Goal: Task Accomplishment & Management: Use online tool/utility

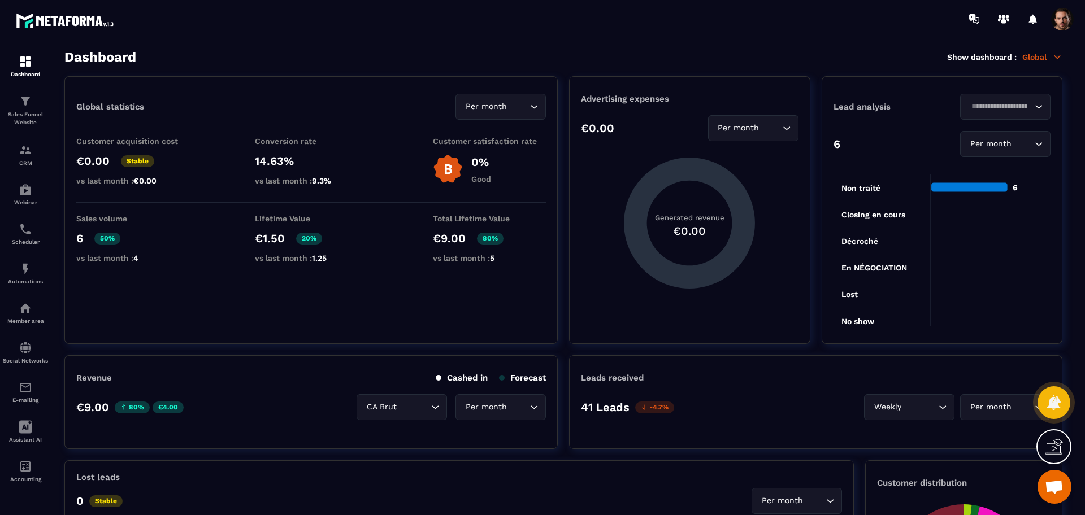
click at [1038, 60] on p "Global" at bounding box center [1042, 57] width 40 height 10
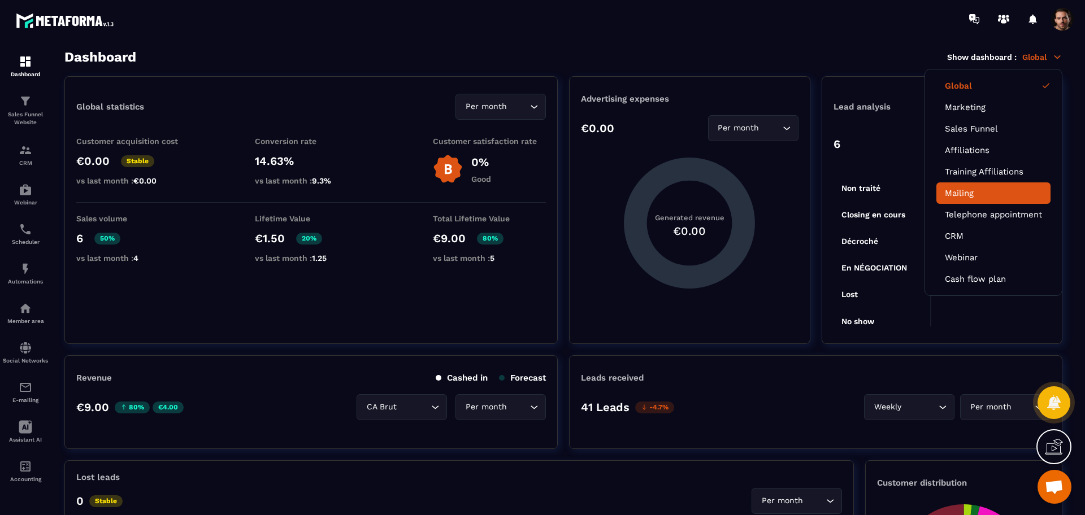
click at [962, 190] on link "Mailing" at bounding box center [993, 193] width 97 height 10
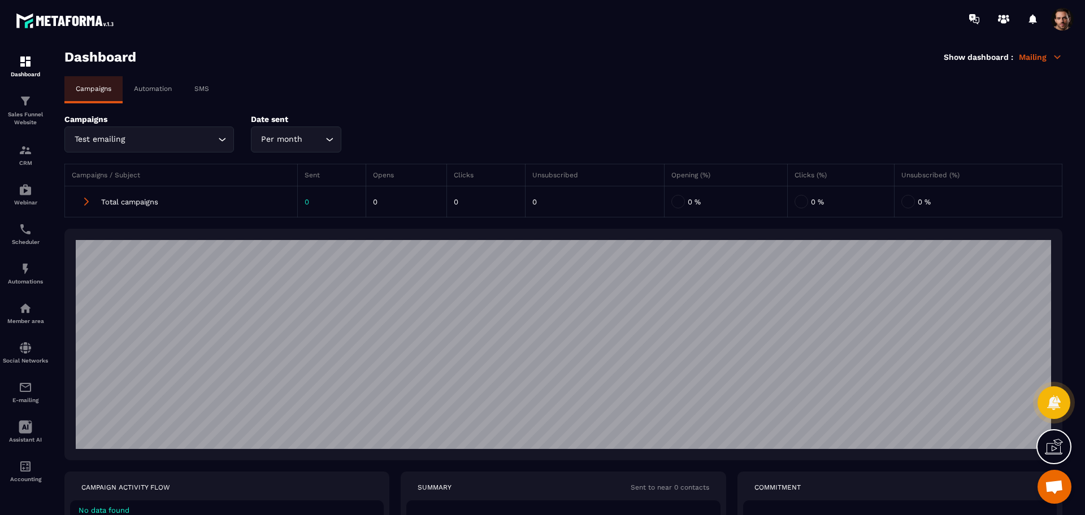
click at [155, 83] on div "Automation" at bounding box center [153, 88] width 60 height 25
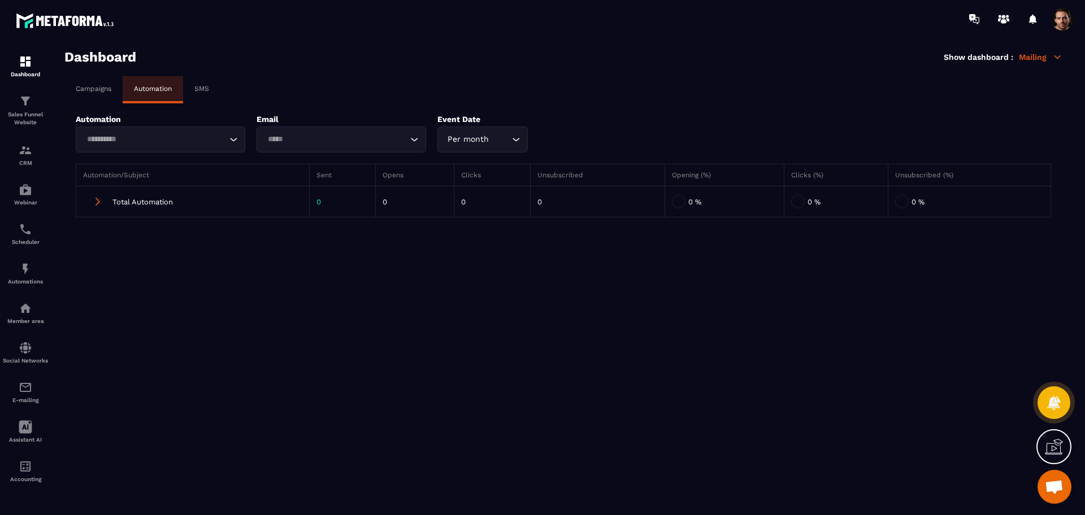
click at [163, 127] on div "Loading..." at bounding box center [161, 140] width 170 height 26
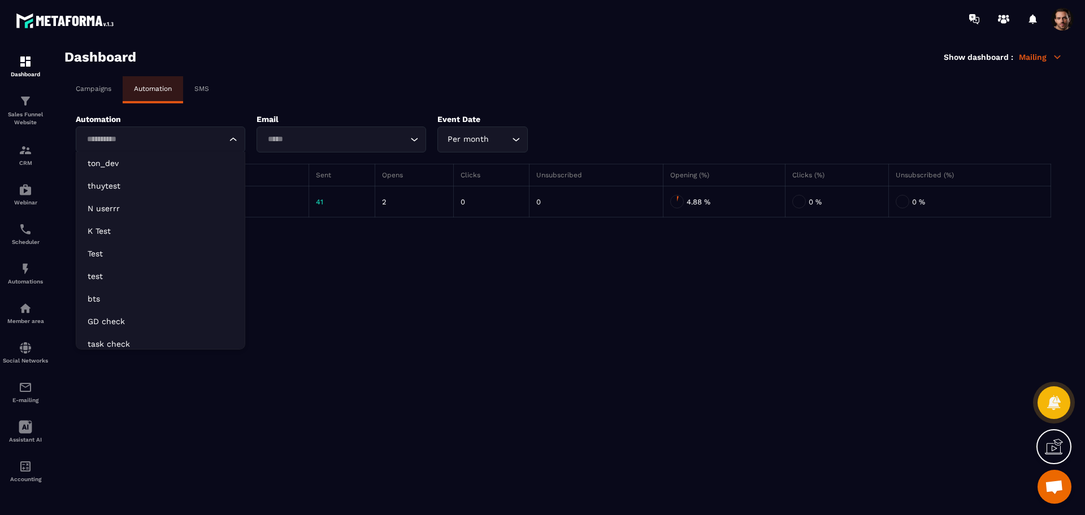
click at [168, 141] on input "Search for option" at bounding box center [155, 139] width 144 height 12
click at [372, 260] on section "Dashboard Show dashboard : Mailing Campaigns Automation SMS Automation Loading.…" at bounding box center [563, 282] width 1020 height 467
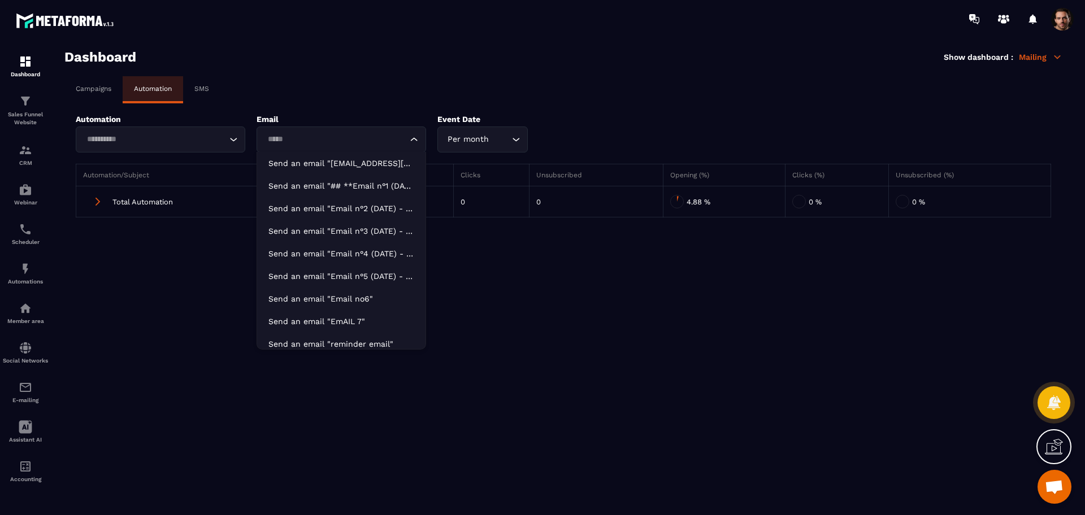
click at [376, 143] on input "Search for option" at bounding box center [336, 139] width 144 height 12
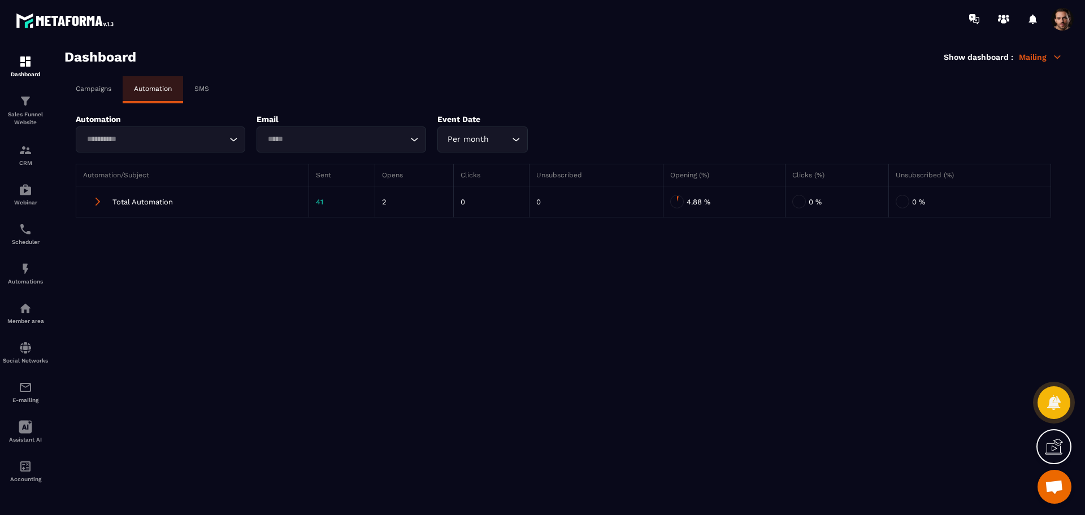
click at [525, 325] on section "Dashboard Show dashboard : Mailing Campaigns Automation SMS Automation Loading.…" at bounding box center [563, 282] width 1020 height 467
click at [352, 133] on input "Search for option" at bounding box center [336, 139] width 144 height 12
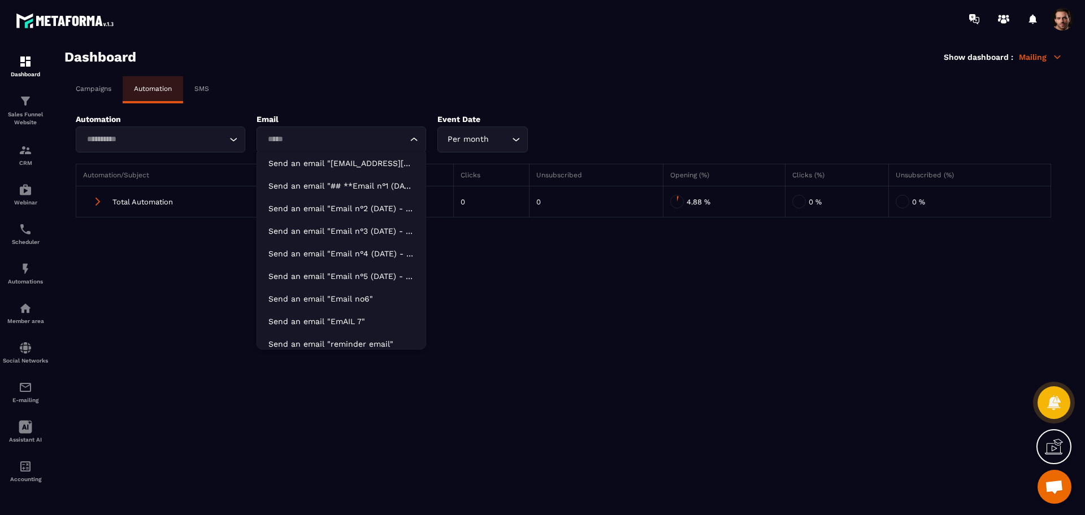
click at [354, 141] on input "Search for option" at bounding box center [336, 139] width 144 height 12
click at [383, 144] on input "Search for option" at bounding box center [336, 139] width 144 height 12
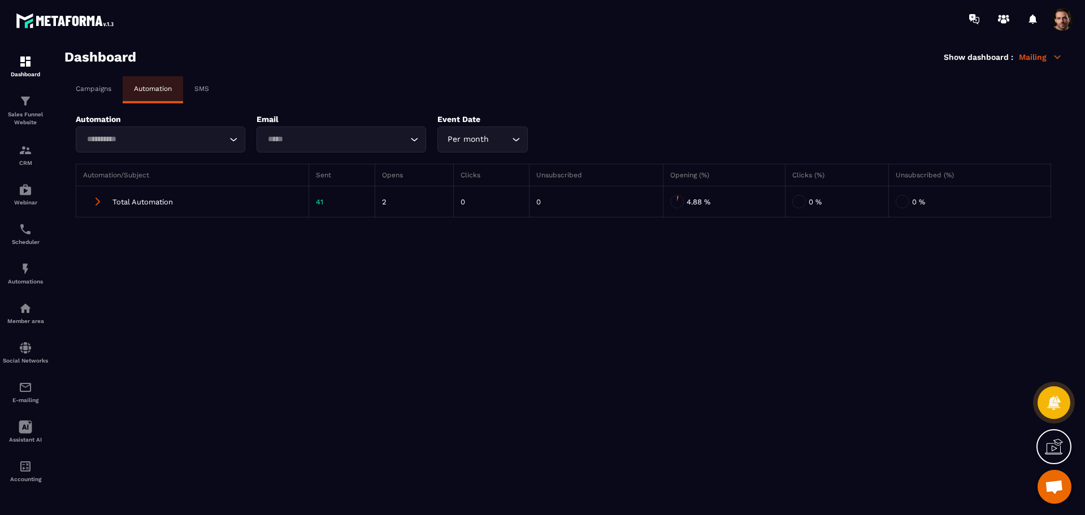
click at [151, 139] on input "Search for option" at bounding box center [155, 139] width 144 height 12
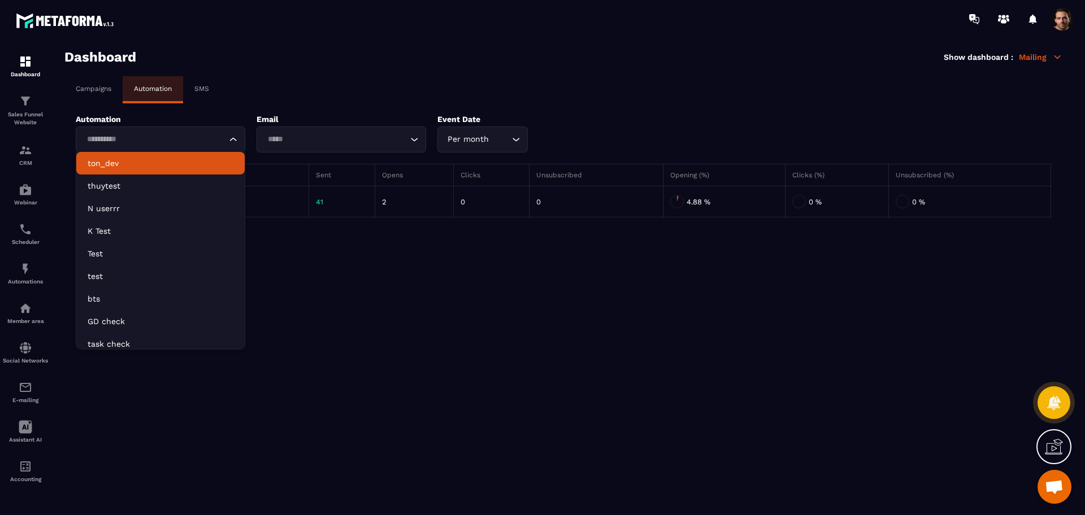
click at [167, 163] on p "ton_dev" at bounding box center [161, 163] width 146 height 11
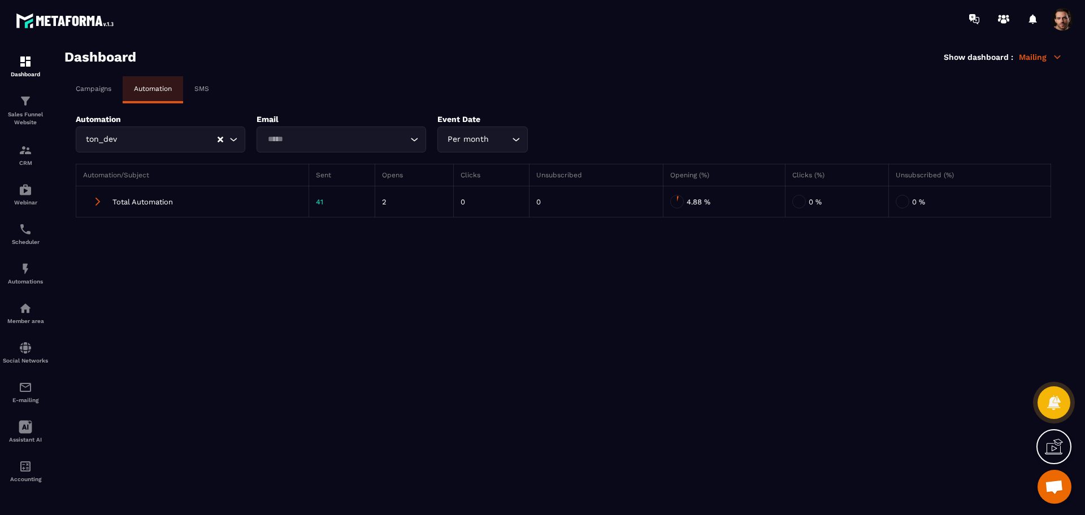
click at [302, 147] on div "Loading..." at bounding box center [342, 140] width 170 height 26
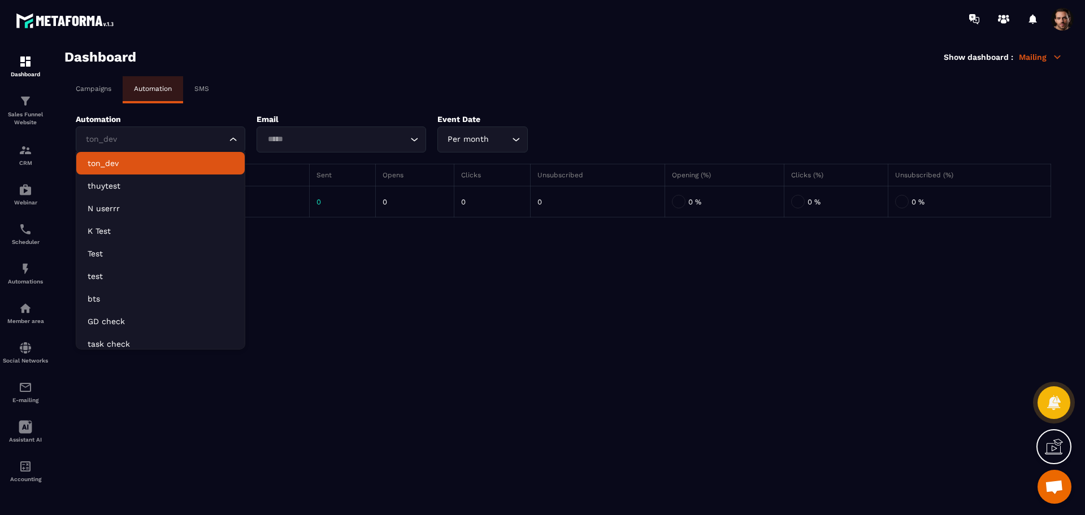
click at [199, 133] on input "Search for option" at bounding box center [155, 139] width 144 height 12
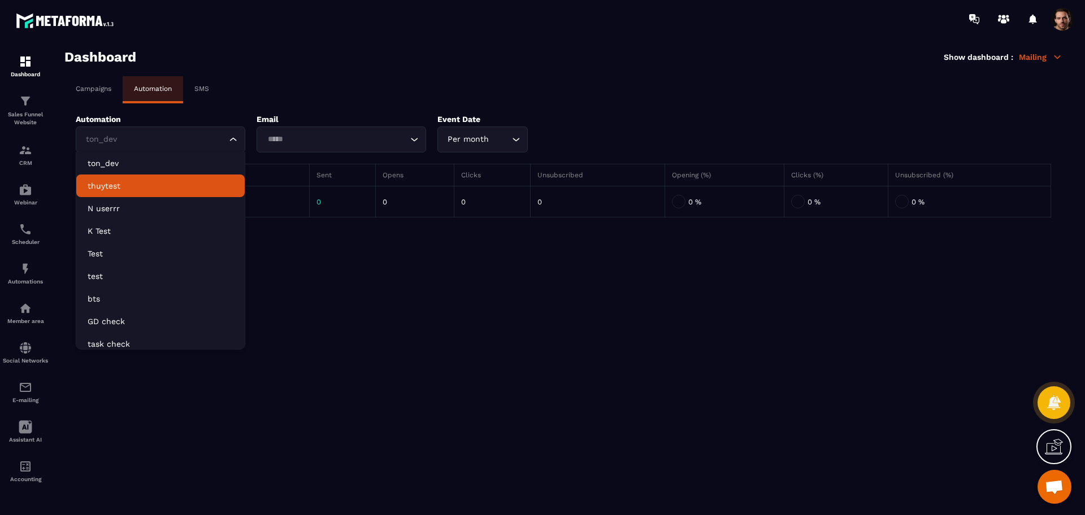
click at [173, 186] on p "thuytest" at bounding box center [161, 185] width 146 height 11
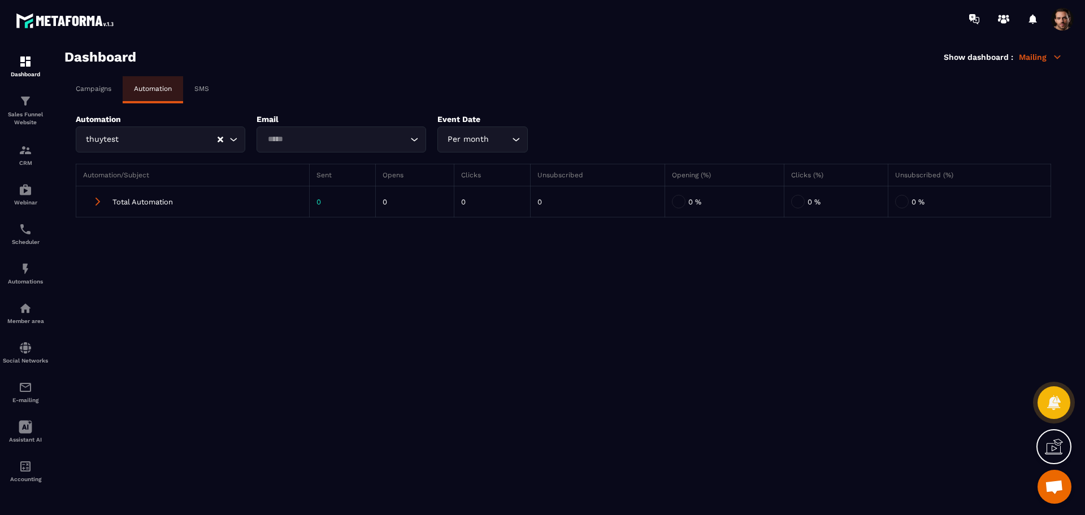
click at [292, 147] on div "Loading..." at bounding box center [342, 140] width 170 height 26
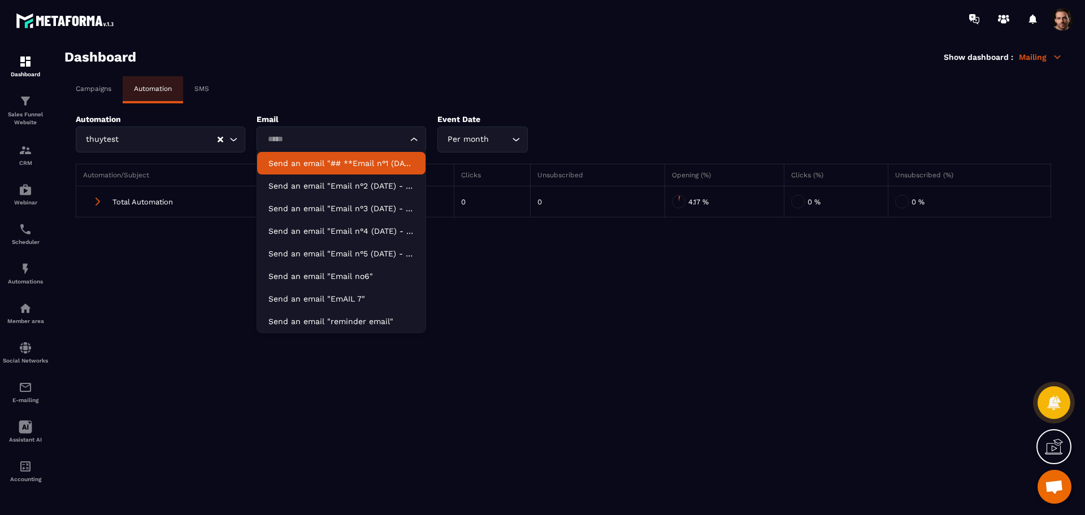
click at [188, 151] on div "thuytest Loading..." at bounding box center [161, 140] width 170 height 26
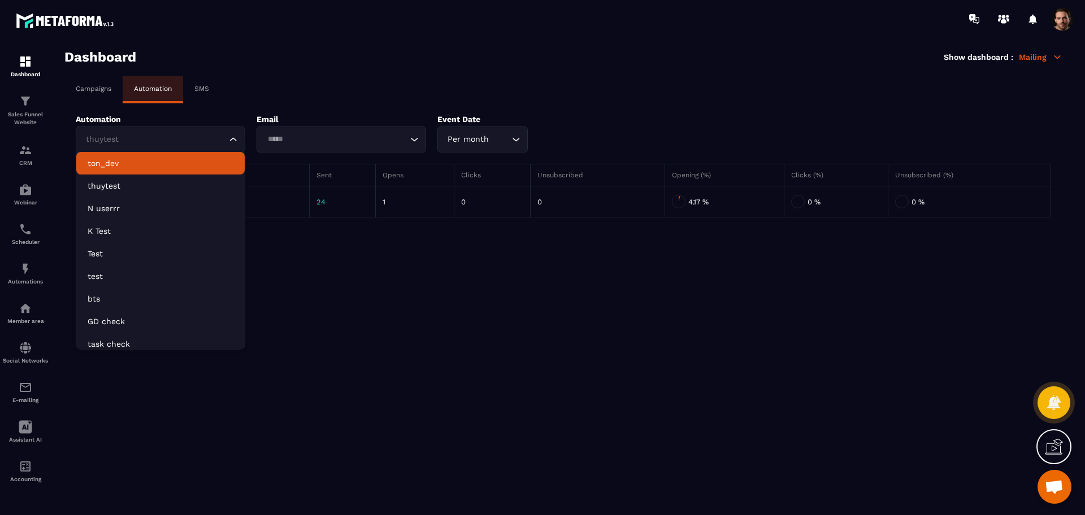
click at [189, 163] on p "ton_dev" at bounding box center [161, 163] width 146 height 11
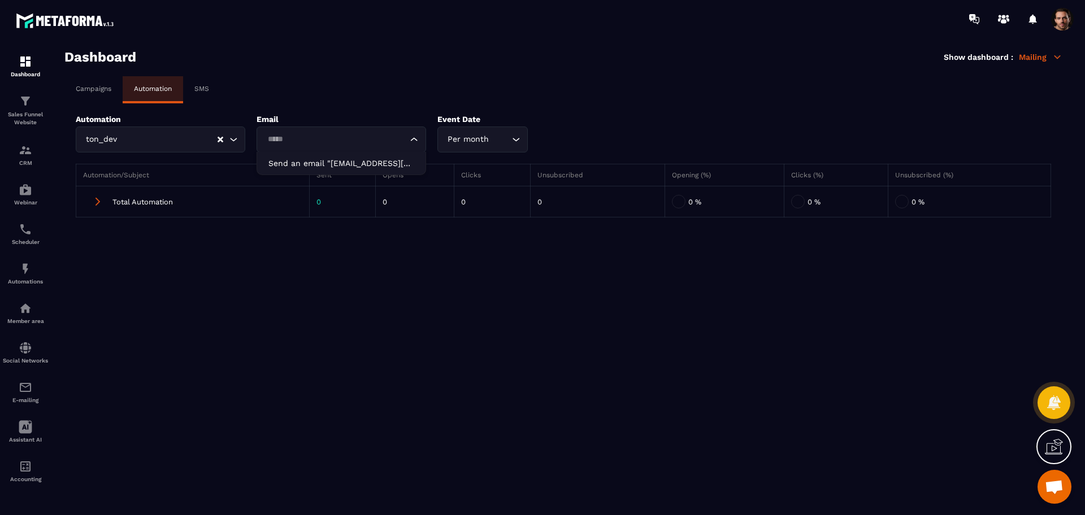
click at [380, 141] on input "Search for option" at bounding box center [336, 139] width 144 height 12
click at [380, 164] on p "Send an email "[EMAIL_ADDRESS][DOMAIN_NAME]"" at bounding box center [341, 163] width 146 height 11
click at [219, 140] on icon "Clear Selected" at bounding box center [221, 140] width 6 height 6
click at [216, 137] on input "Search for option" at bounding box center [155, 139] width 144 height 12
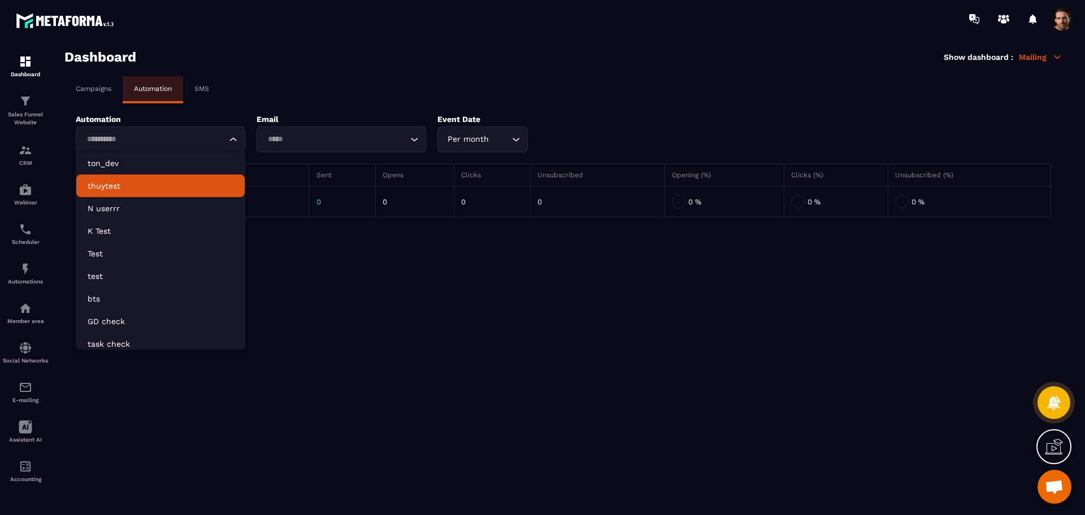
click at [160, 184] on p "thuytest" at bounding box center [161, 185] width 146 height 11
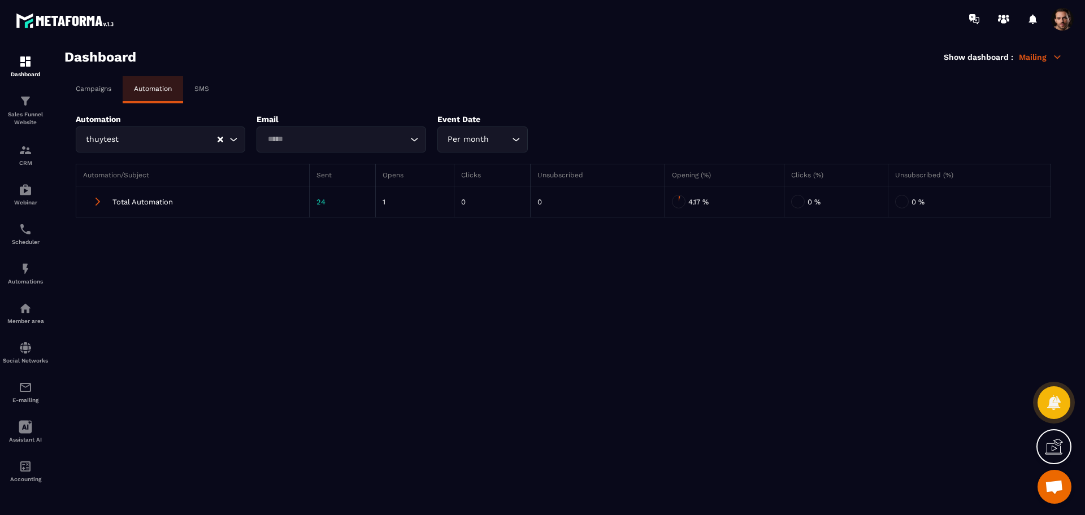
click at [364, 138] on input "Search for option" at bounding box center [336, 139] width 144 height 12
click at [218, 144] on div "thuytest Loading..." at bounding box center [161, 140] width 170 height 26
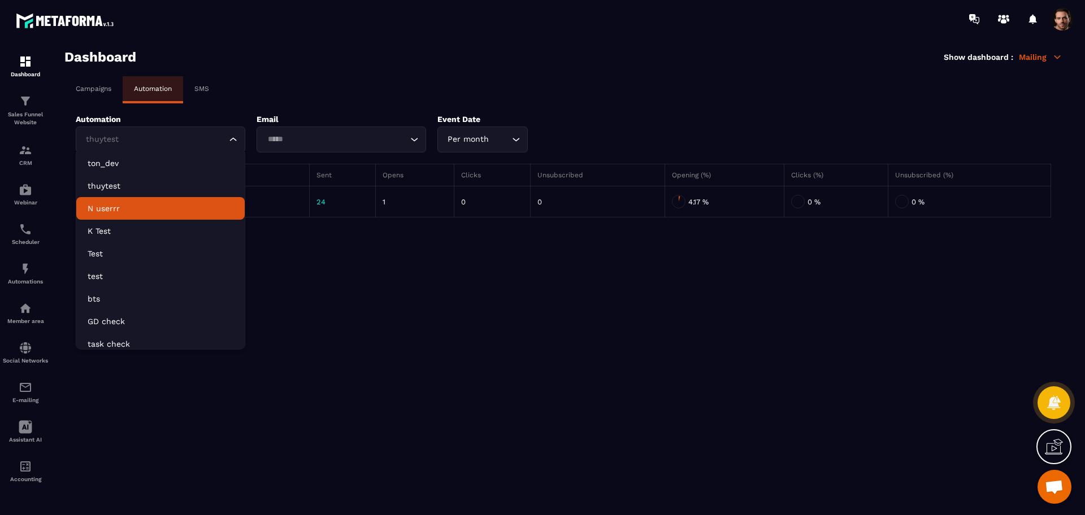
click at [189, 205] on p "N userrr" at bounding box center [161, 208] width 146 height 11
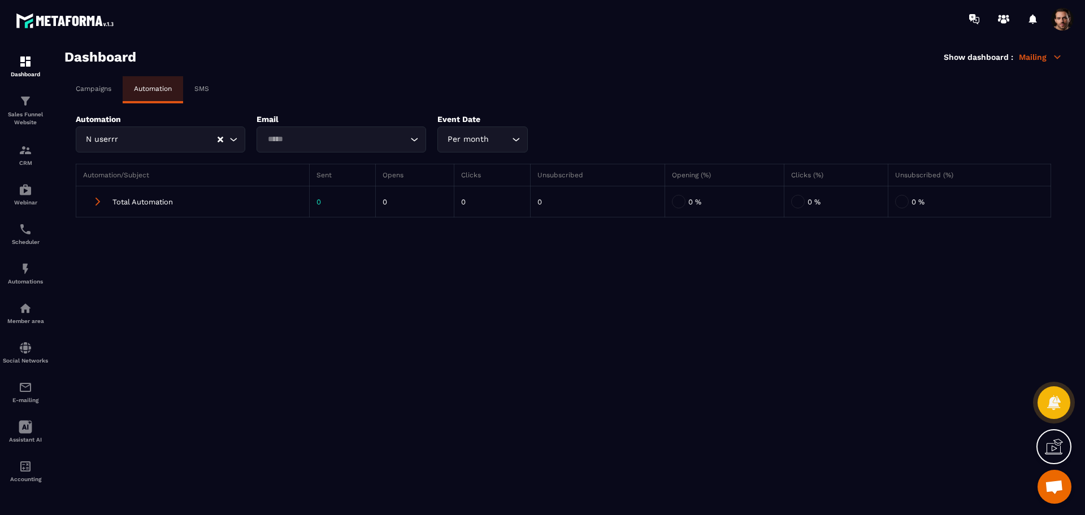
click at [319, 137] on input "Search for option" at bounding box center [336, 139] width 144 height 12
click at [346, 169] on li "Send an email "[DOMAIN_NAME][EMAIL_ADDRESS][DOMAIN_NAME]"" at bounding box center [341, 163] width 168 height 23
click at [218, 142] on icon "Clear Selected" at bounding box center [221, 140] width 6 height 6
click at [178, 143] on input "Search for option" at bounding box center [155, 139] width 144 height 12
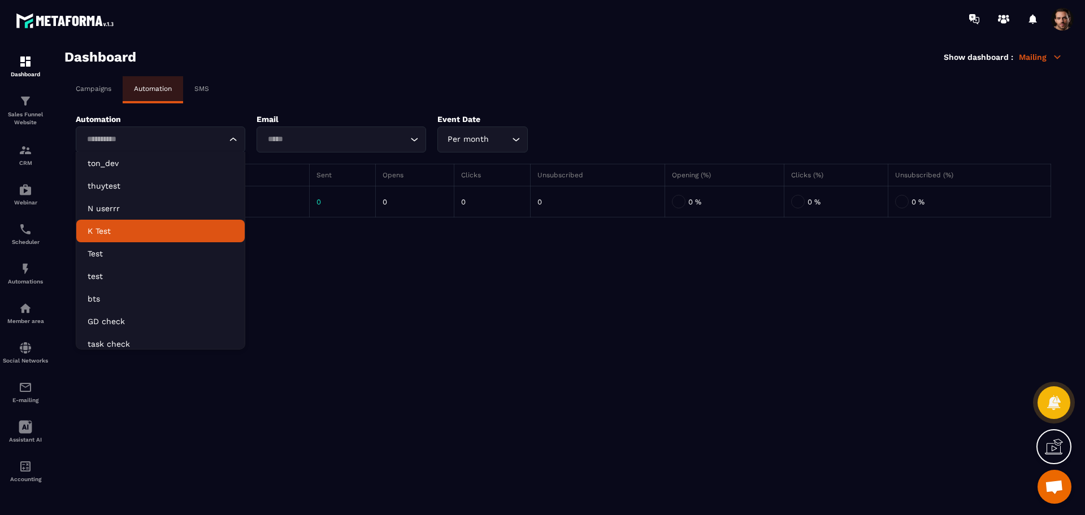
click at [168, 239] on li "K Test" at bounding box center [160, 231] width 168 height 23
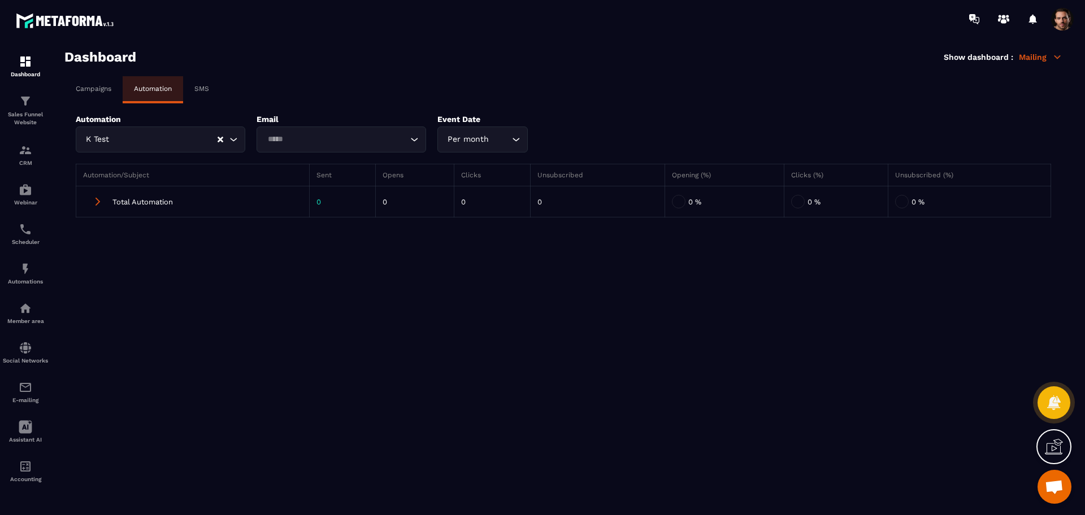
click at [364, 144] on input "Search for option" at bounding box center [336, 139] width 144 height 12
click at [361, 166] on p "Send an email "[EMAIL_ADDRESS][DOMAIN_NAME]"" at bounding box center [341, 163] width 146 height 11
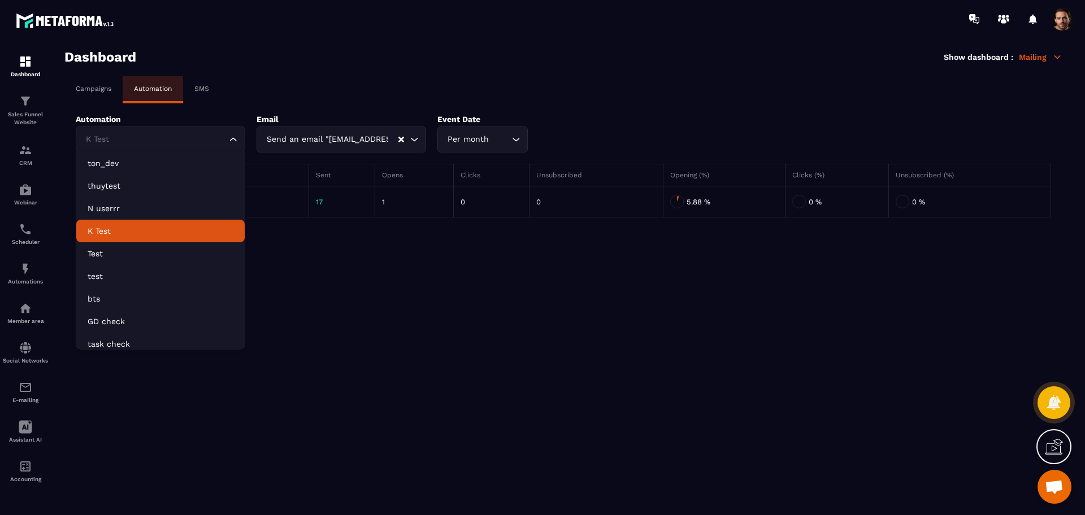
click at [159, 129] on div "K Test Loading..." at bounding box center [161, 140] width 170 height 26
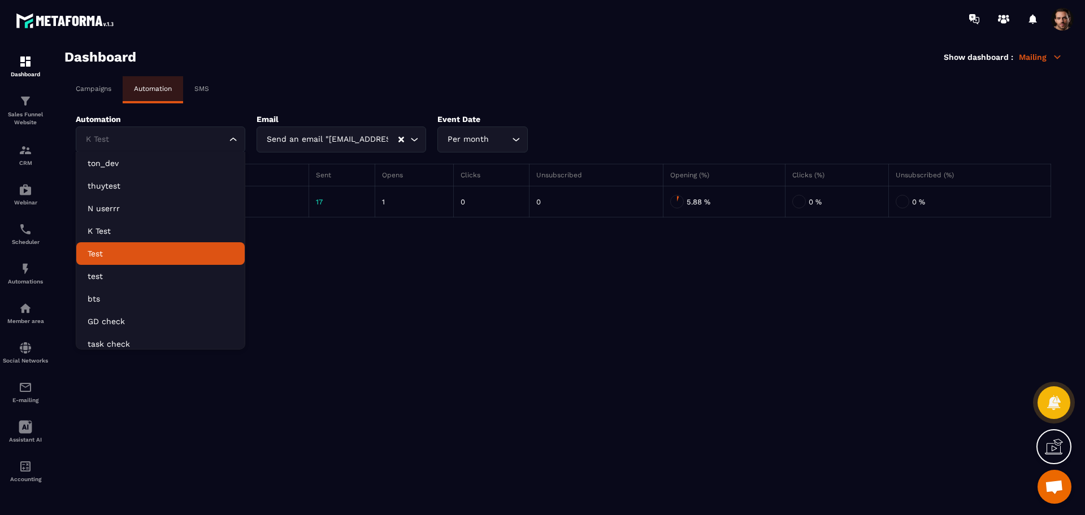
click at [135, 262] on li "Test" at bounding box center [160, 253] width 168 height 23
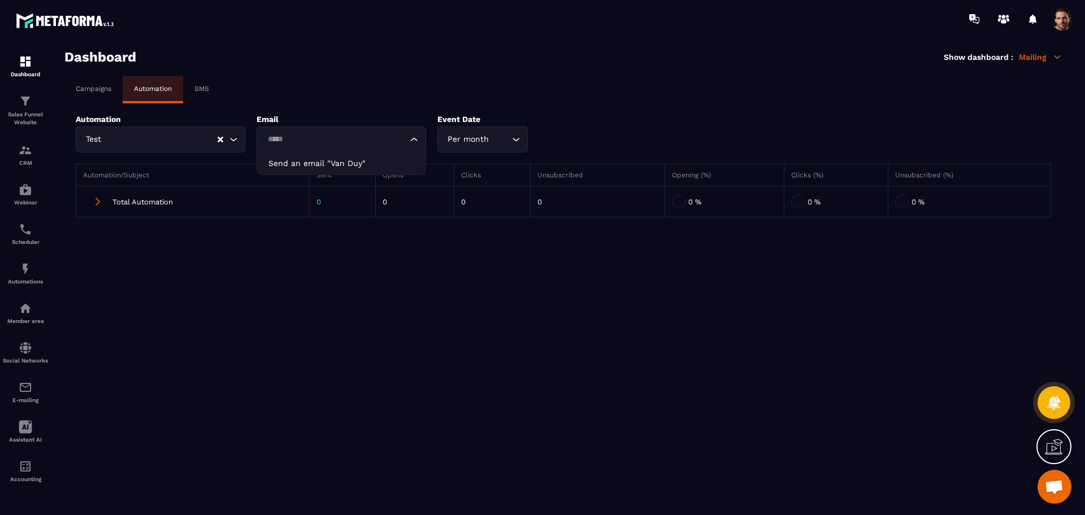
click at [351, 144] on input "Search for option" at bounding box center [336, 139] width 144 height 12
click at [349, 161] on p "Send an email "Van Duy"" at bounding box center [341, 163] width 146 height 11
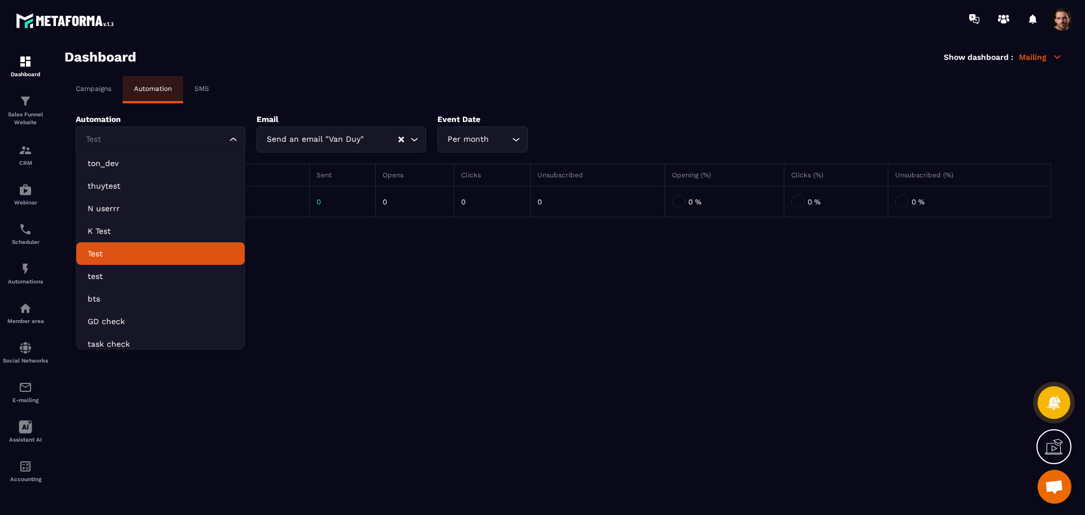
click at [202, 141] on input "Search for option" at bounding box center [155, 139] width 144 height 12
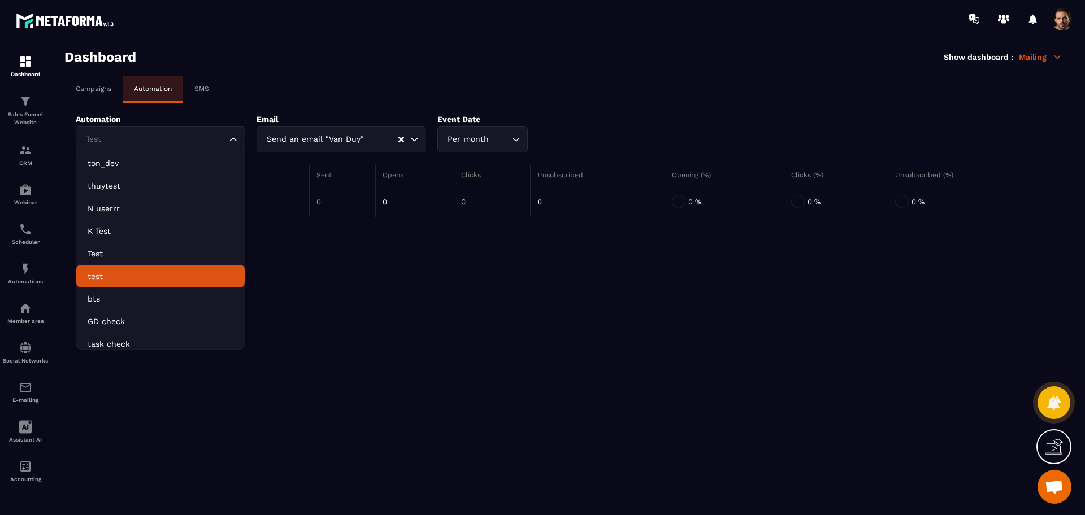
click at [160, 277] on p "test" at bounding box center [161, 276] width 146 height 11
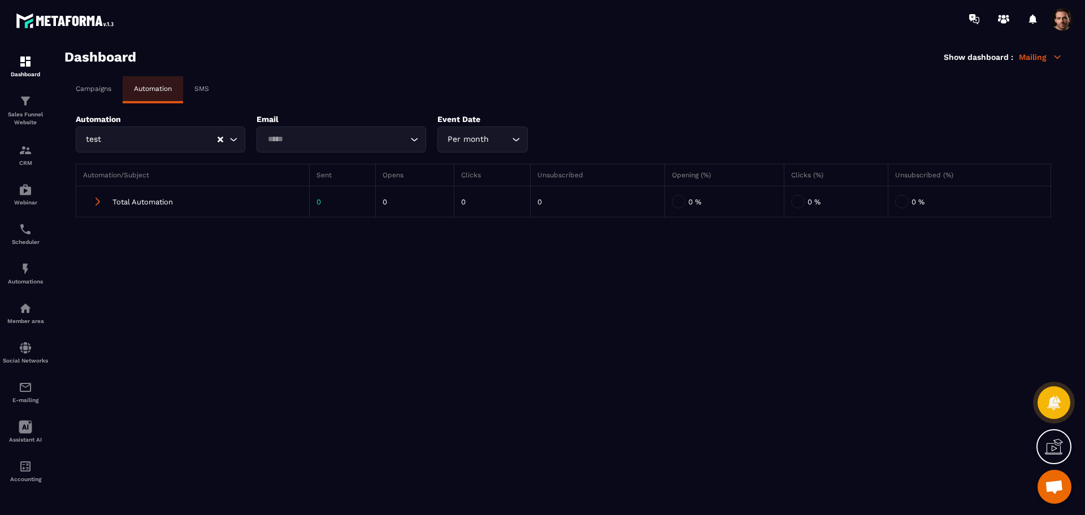
click at [346, 139] on input "Search for option" at bounding box center [336, 139] width 144 height 12
click at [354, 168] on p "Send an email "ưefew"" at bounding box center [341, 163] width 146 height 11
click at [149, 133] on input "Search for option" at bounding box center [159, 139] width 113 height 12
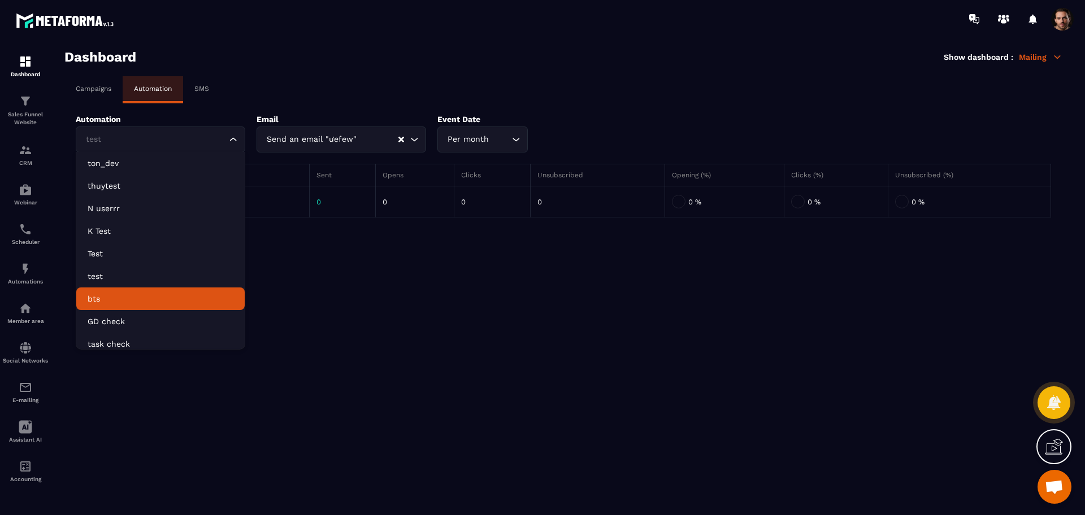
click at [123, 297] on p "bts" at bounding box center [161, 298] width 146 height 11
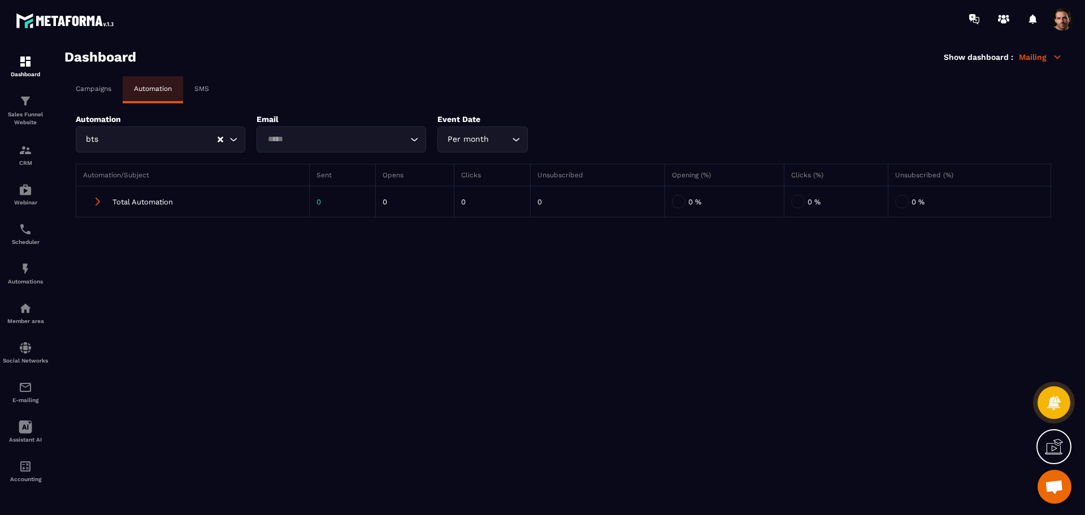
click at [302, 129] on div "Loading..." at bounding box center [342, 140] width 170 height 26
click at [325, 158] on p "Send an email "[EMAIL_ADDRESS][DOMAIN_NAME]"" at bounding box center [341, 163] width 146 height 11
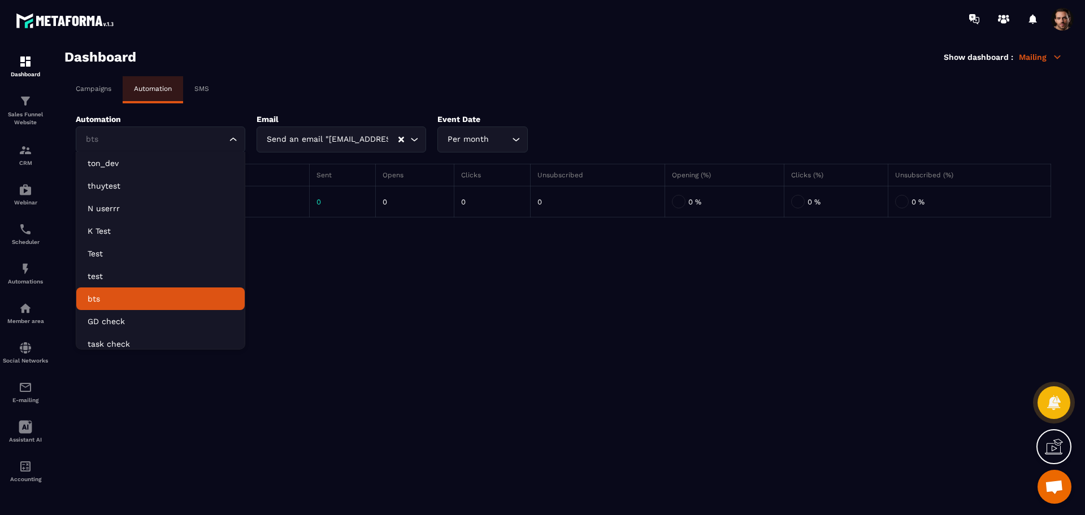
click at [122, 141] on input "Search for option" at bounding box center [155, 139] width 144 height 12
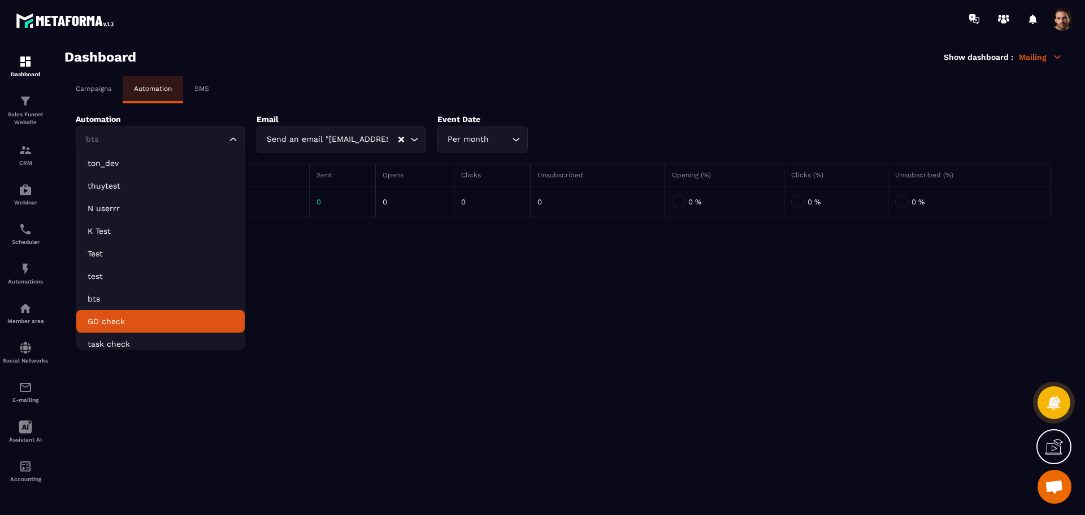
click at [138, 315] on li "GD check" at bounding box center [160, 321] width 168 height 23
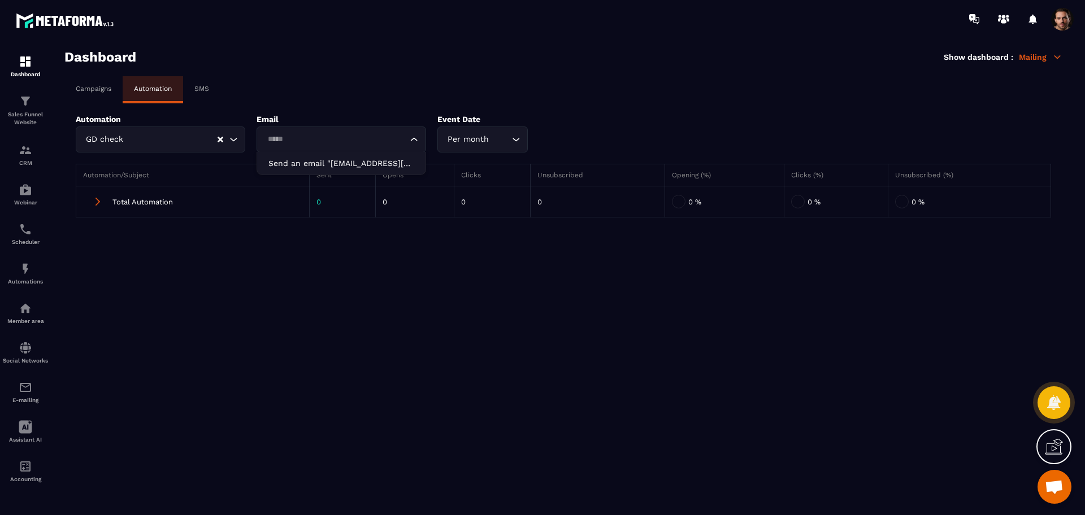
click at [327, 127] on div "Loading..." at bounding box center [342, 140] width 170 height 26
click at [342, 167] on p "Send an email "[EMAIL_ADDRESS][DOMAIN_NAME]"" at bounding box center [341, 163] width 146 height 11
click at [133, 127] on div "GD check Loading..." at bounding box center [161, 140] width 170 height 26
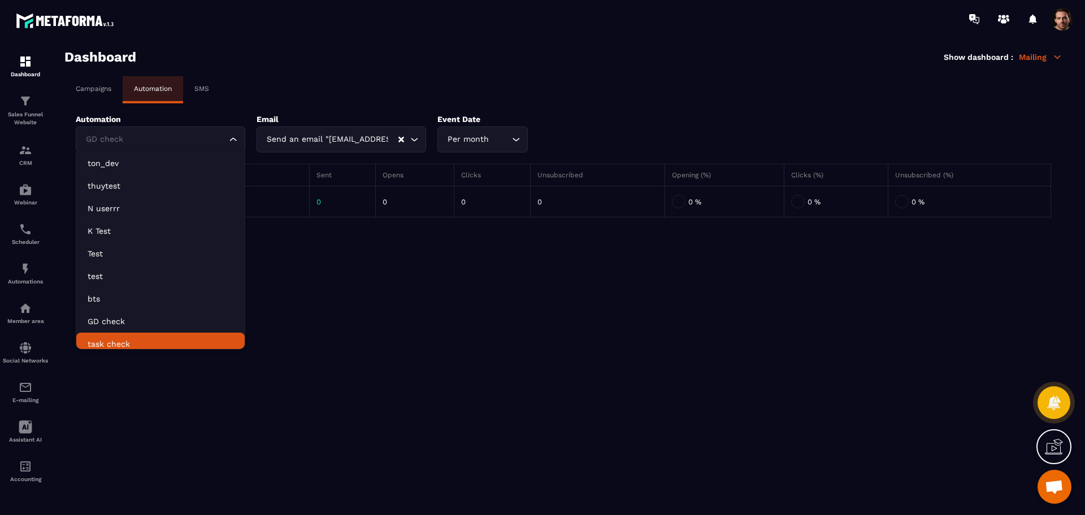
scroll to position [6, 0]
click at [154, 338] on p "task check" at bounding box center [161, 338] width 146 height 11
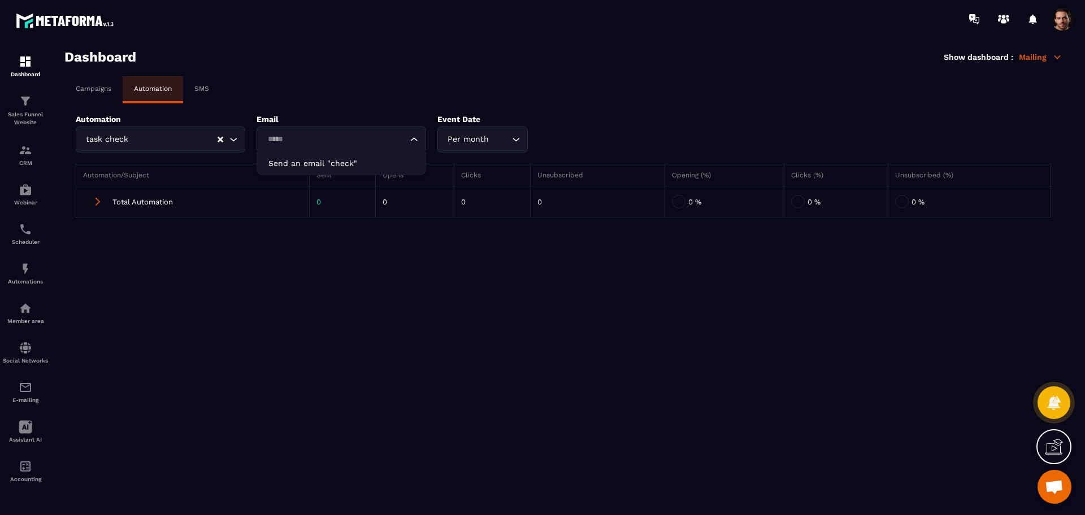
click at [362, 141] on input "Search for option" at bounding box center [336, 139] width 144 height 12
click at [356, 171] on li "Send an email "check"" at bounding box center [341, 163] width 168 height 23
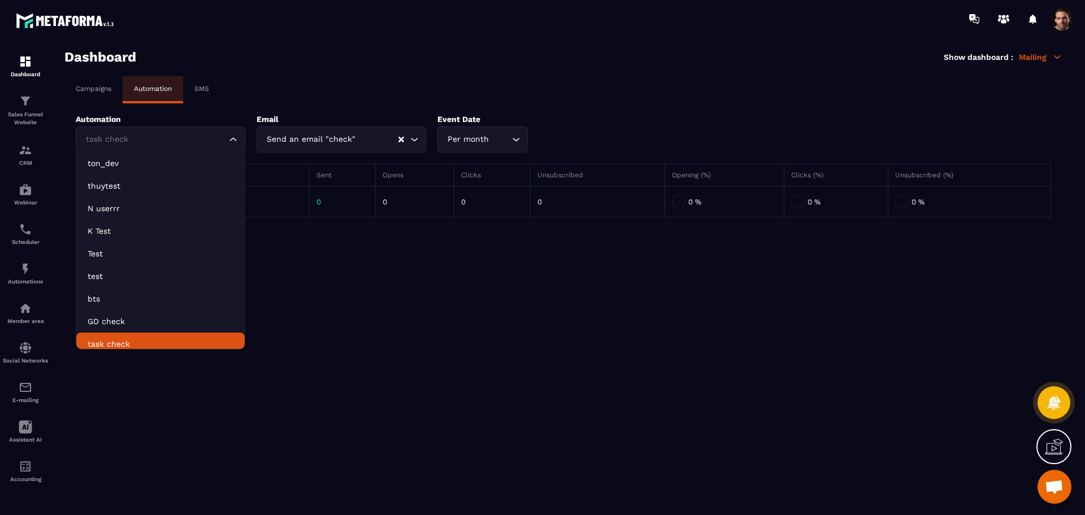
click at [140, 145] on input "Search for option" at bounding box center [155, 139] width 144 height 12
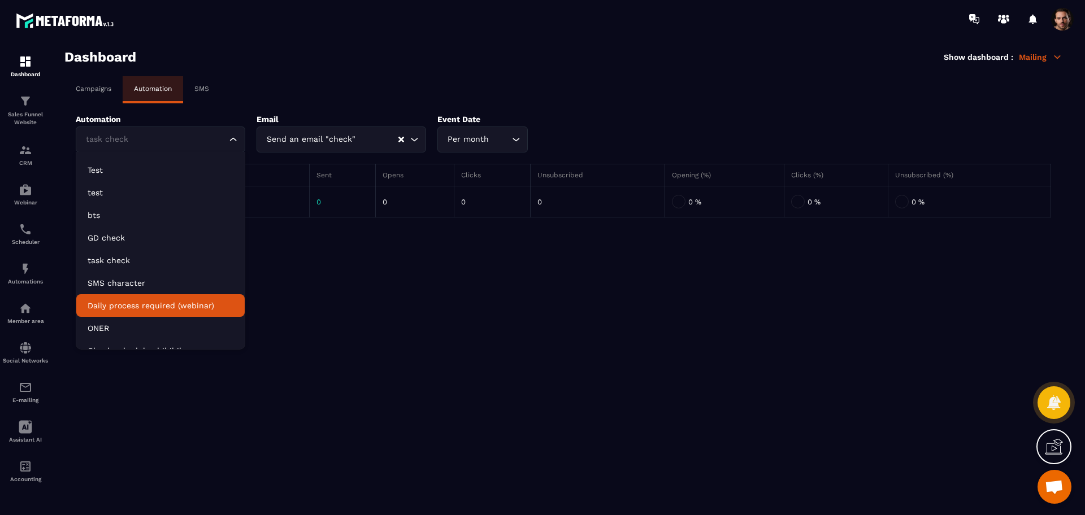
scroll to position [84, 0]
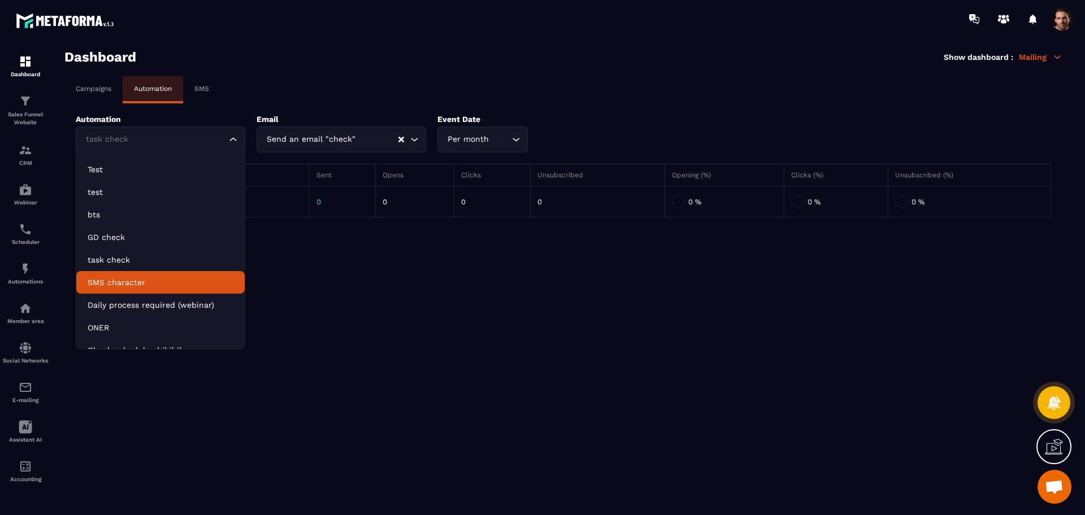
click at [145, 286] on p "SMS character" at bounding box center [161, 282] width 146 height 11
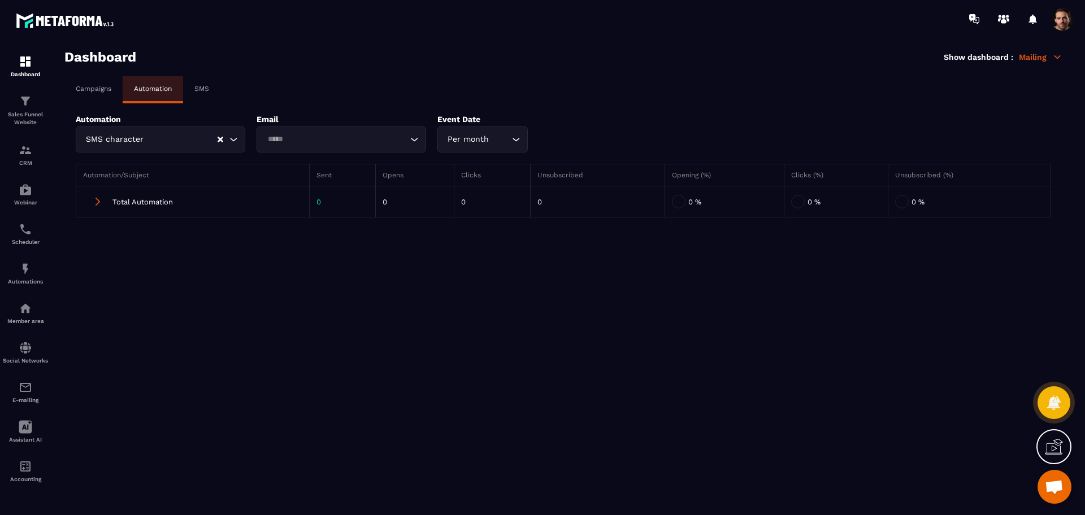
click at [386, 145] on input "Search for option" at bounding box center [336, 139] width 144 height 12
click at [379, 169] on li "Send an email "[PERSON_NAME] retest ticket"" at bounding box center [341, 163] width 168 height 23
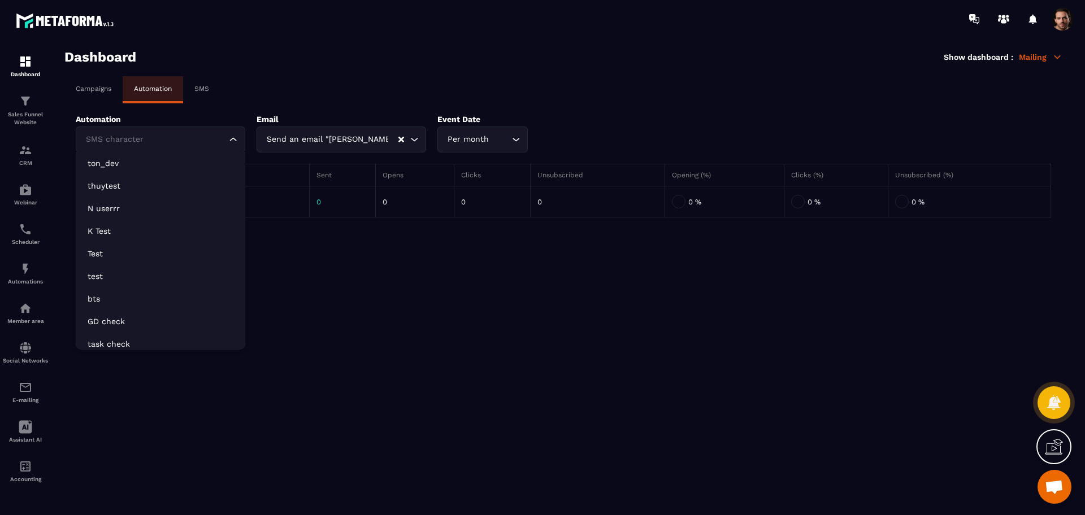
click at [165, 132] on div "SMS character Loading..." at bounding box center [161, 140] width 170 height 26
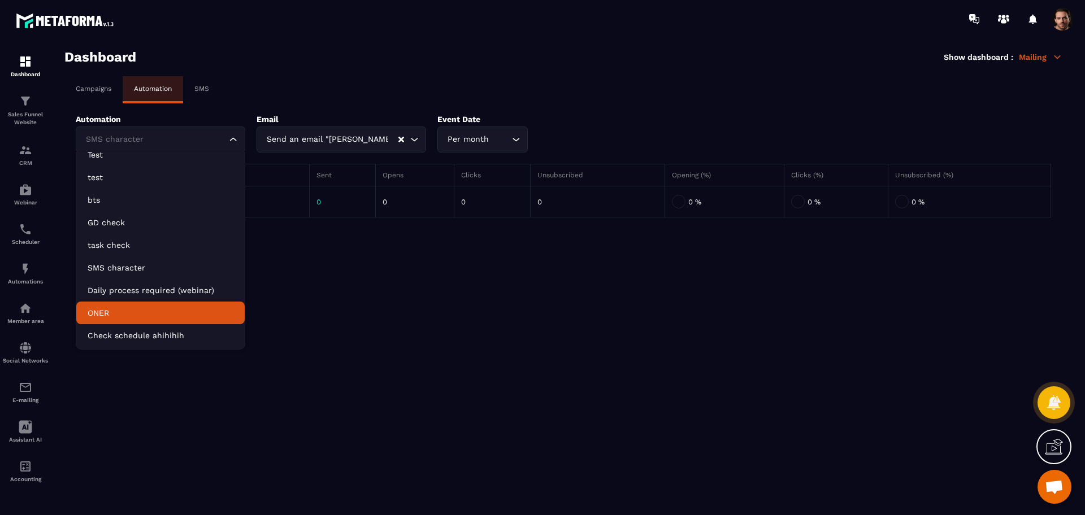
scroll to position [99, 0]
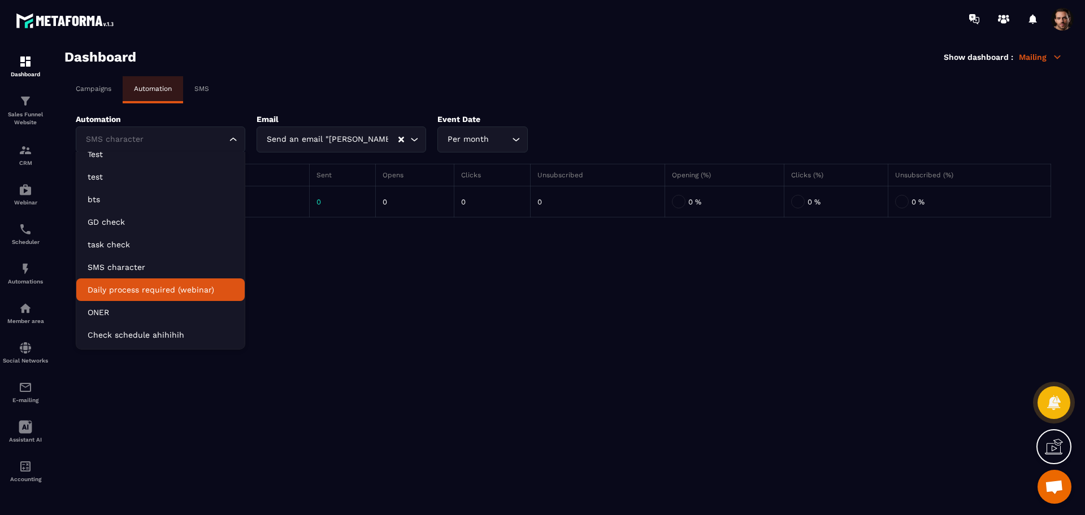
click at [153, 286] on p "Daily process required (webinar)" at bounding box center [161, 289] width 146 height 11
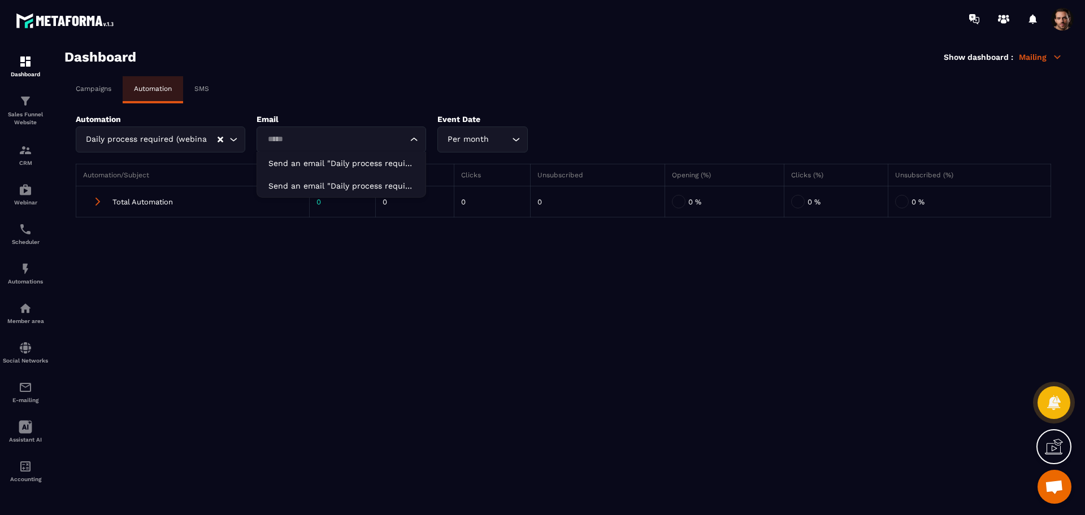
click at [364, 138] on input "Search for option" at bounding box center [336, 139] width 144 height 12
click at [224, 136] on div "Daily process required (webinar) Loading..." at bounding box center [161, 140] width 170 height 26
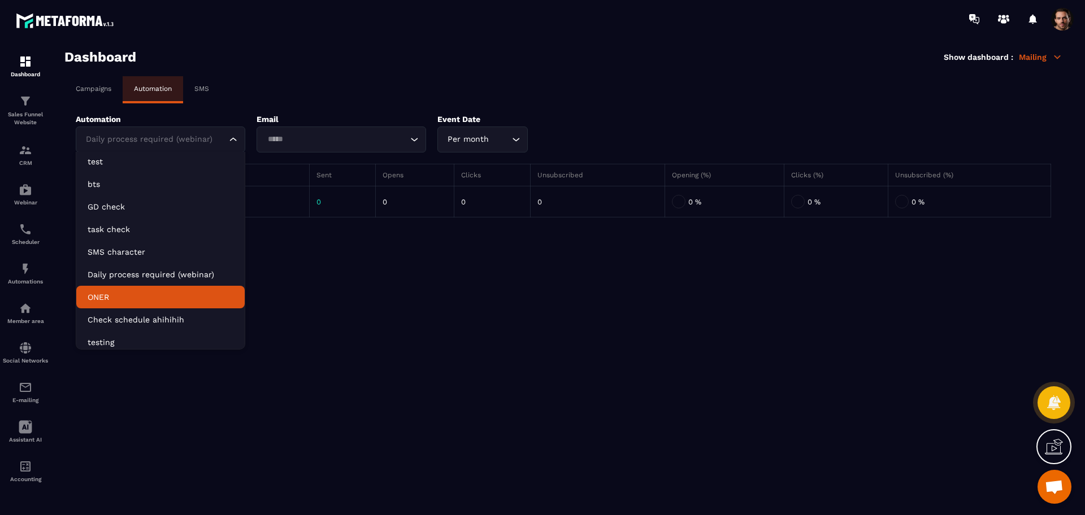
scroll to position [119, 0]
click at [167, 295] on p "ONER" at bounding box center [161, 292] width 146 height 11
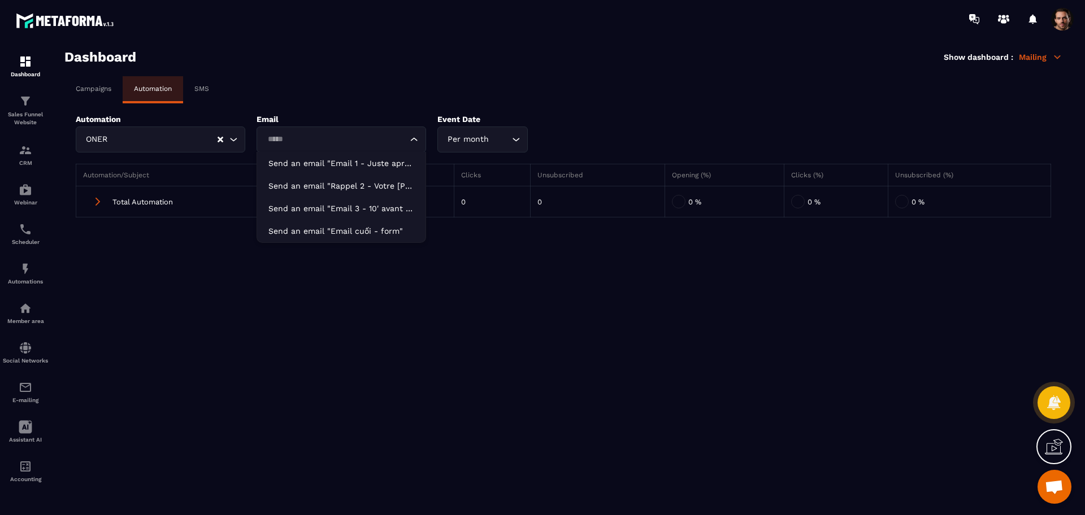
click at [384, 136] on input "Search for option" at bounding box center [336, 139] width 144 height 12
click at [192, 144] on input "Search for option" at bounding box center [163, 139] width 107 height 12
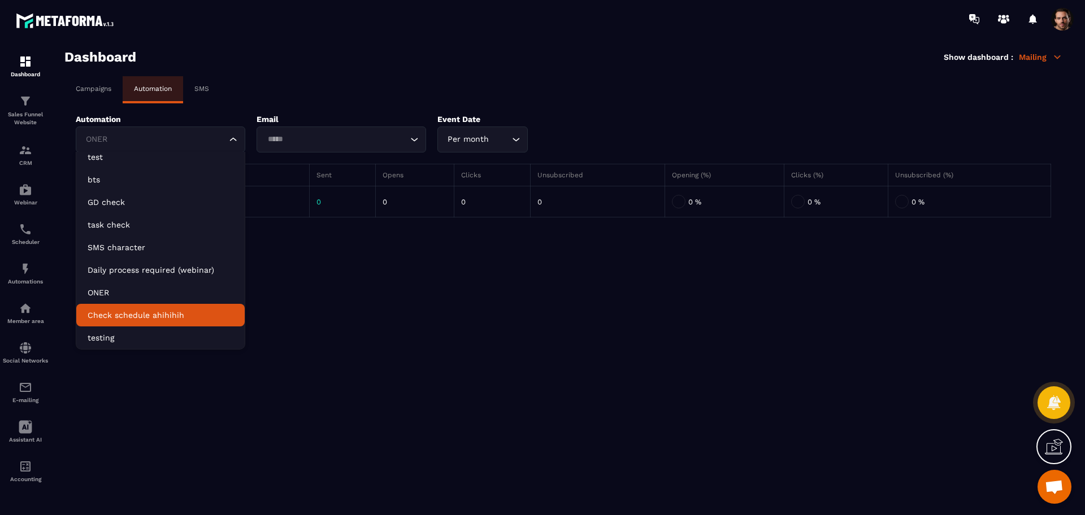
click at [158, 321] on li "Check schedule ahihihih" at bounding box center [160, 315] width 168 height 23
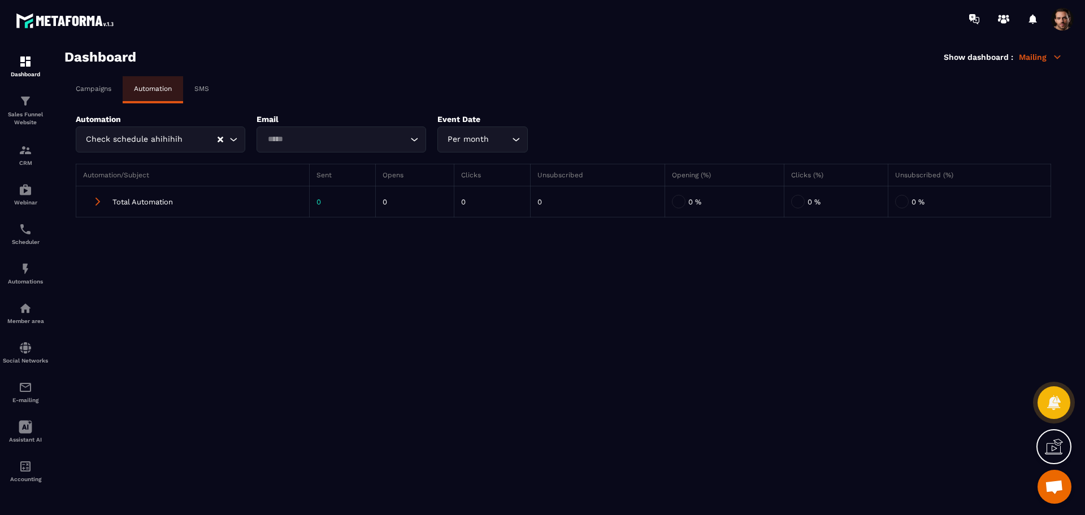
click at [336, 151] on div "Loading..." at bounding box center [342, 140] width 170 height 26
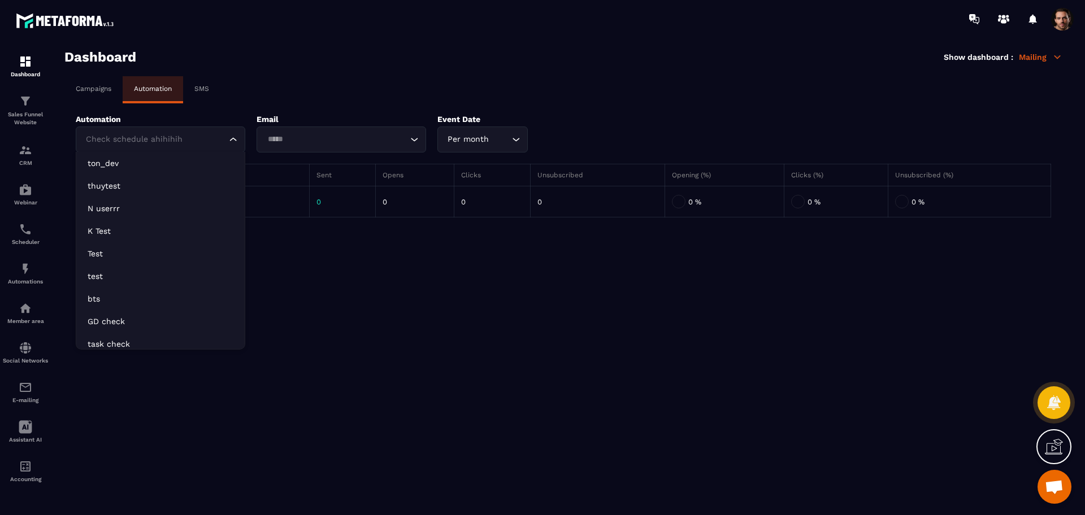
click at [165, 138] on div "Check schedule ahihihih" at bounding box center [155, 139] width 146 height 12
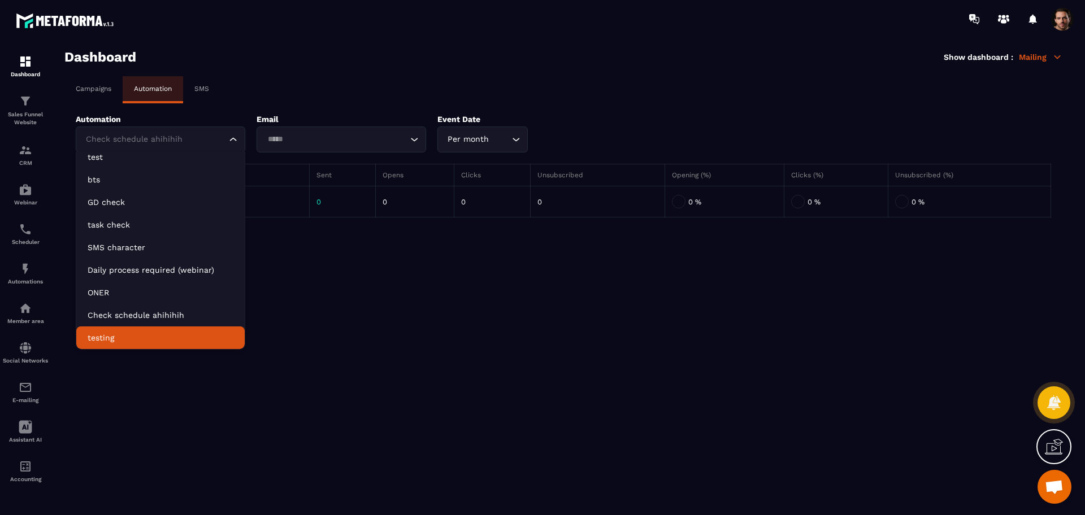
click at [142, 335] on p "testing" at bounding box center [161, 337] width 146 height 11
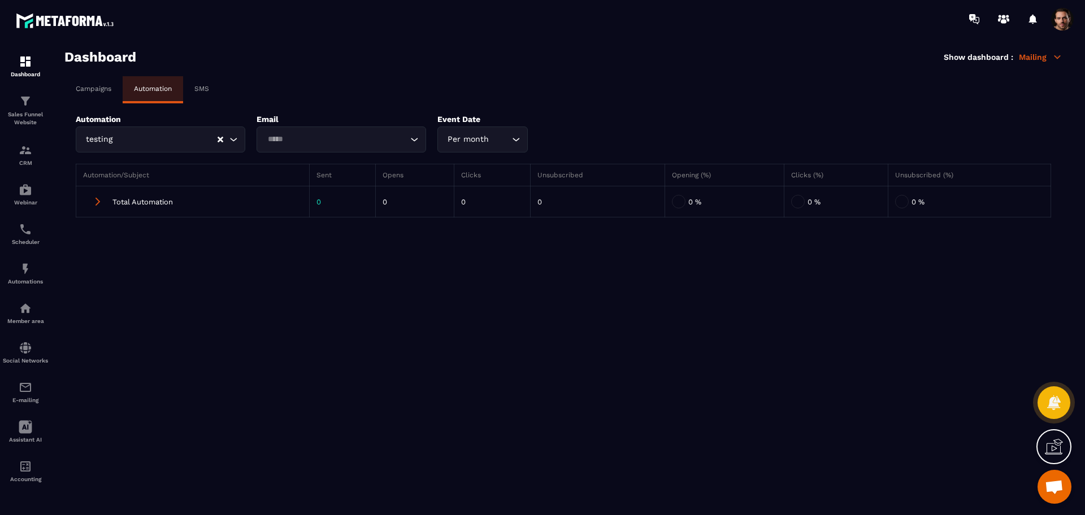
click at [331, 139] on input "Search for option" at bounding box center [336, 139] width 144 height 12
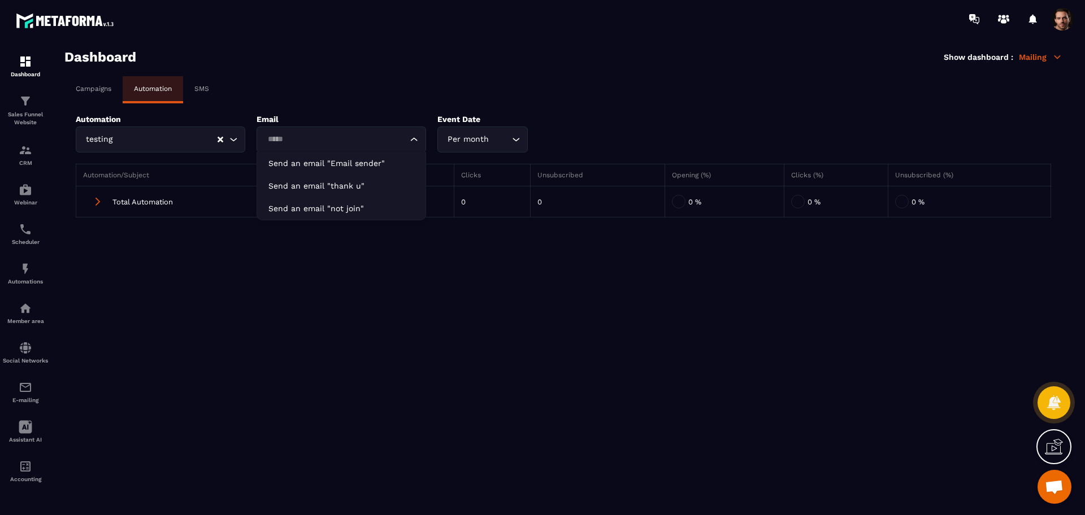
click at [223, 140] on icon "Clear Selected" at bounding box center [221, 140] width 6 height 6
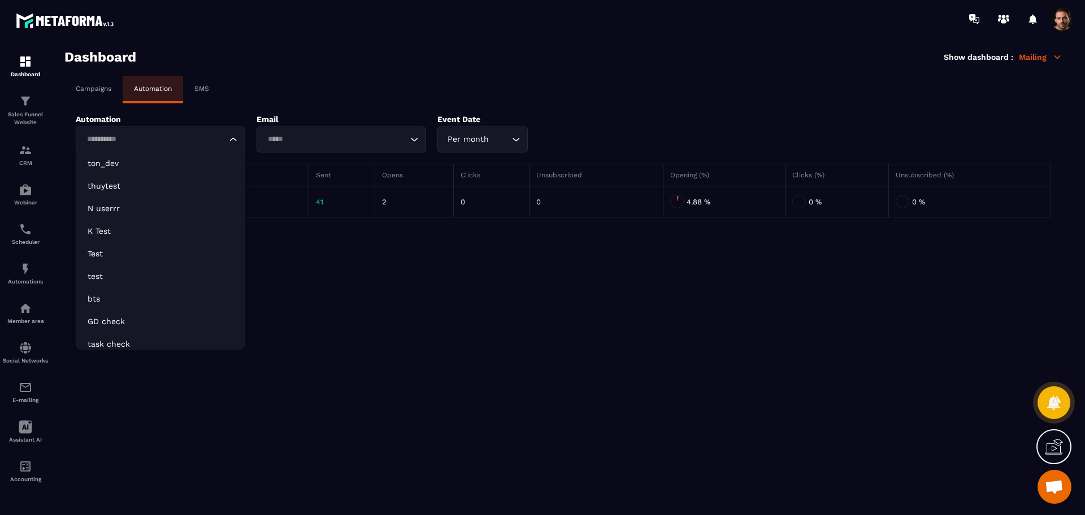
click at [178, 138] on input "Search for option" at bounding box center [155, 139] width 144 height 12
click at [223, 169] on li "ton_dev" at bounding box center [160, 163] width 168 height 23
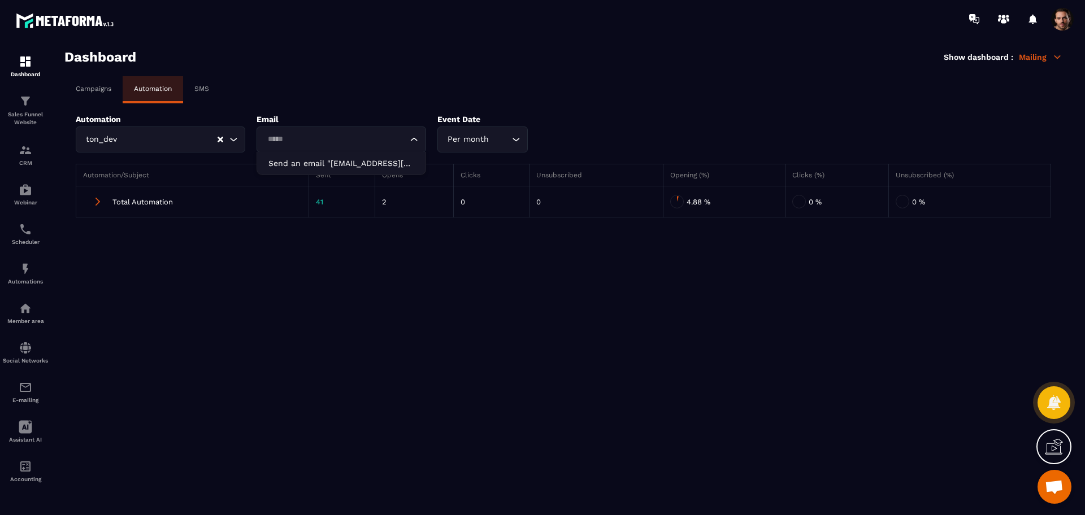
click at [352, 147] on div "Loading..." at bounding box center [342, 140] width 170 height 26
click at [353, 154] on li "Send an email "[EMAIL_ADDRESS][DOMAIN_NAME]"" at bounding box center [341, 163] width 168 height 23
